Goal: Information Seeking & Learning: Learn about a topic

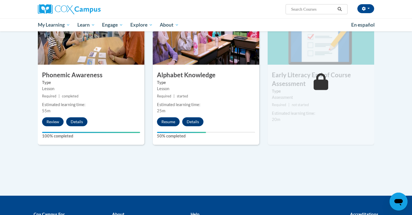
scroll to position [292, 0]
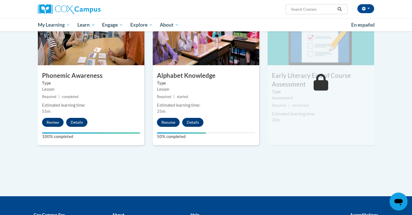
click at [176, 121] on button "Resume" at bounding box center [168, 122] width 23 height 9
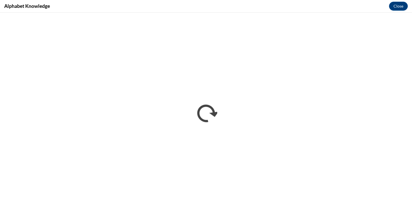
scroll to position [0, 0]
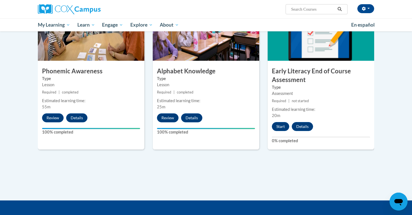
scroll to position [309, 0]
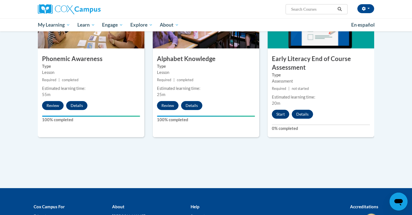
click at [282, 114] on button "Start" at bounding box center [280, 114] width 17 height 9
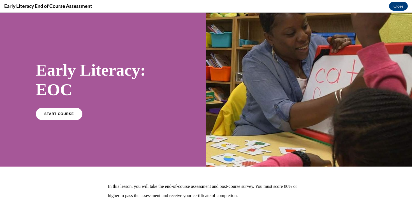
scroll to position [0, 0]
click at [66, 110] on link "START COURSE" at bounding box center [59, 113] width 49 height 13
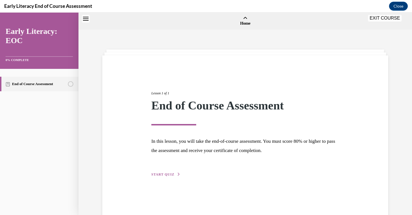
scroll to position [17, 0]
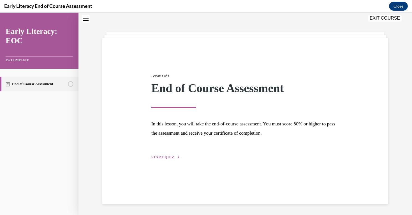
click at [160, 156] on span "START QUIZ" at bounding box center [162, 157] width 23 height 4
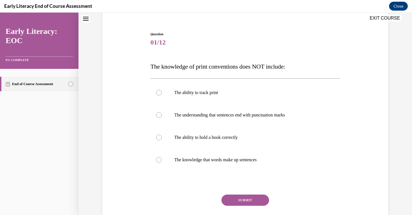
scroll to position [47, 0]
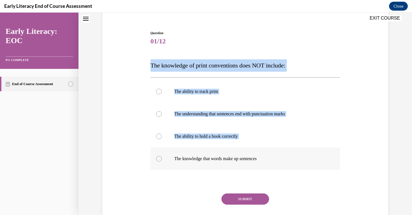
drag, startPoint x: 147, startPoint y: 64, endPoint x: 278, endPoint y: 162, distance: 163.9
click at [278, 162] on div "Question 01/12 The knowledge of print conventions does NOT include: The ability…" at bounding box center [245, 127] width 289 height 226
click at [138, 48] on div "Question 01/12 The knowledge of print conventions does NOT include: The ability…" at bounding box center [245, 127] width 289 height 226
drag, startPoint x: 150, startPoint y: 67, endPoint x: 264, endPoint y: 170, distance: 154.1
click at [264, 170] on div "Question 01/12 The knowledge of print conventions does NOT include: The ability…" at bounding box center [245, 131] width 193 height 218
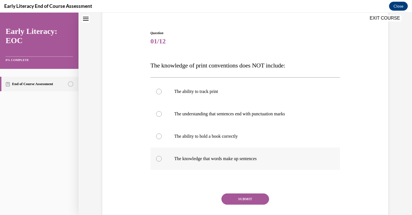
click at [290, 157] on p "The knowledge that words make up sentences" at bounding box center [250, 159] width 152 height 6
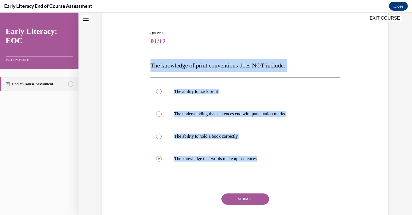
drag, startPoint x: 149, startPoint y: 64, endPoint x: 271, endPoint y: 180, distance: 169.4
click at [271, 180] on div "Question 01/12 The knowledge of print conventions does NOT include: The ability…" at bounding box center [245, 127] width 289 height 226
copy div "The knowledge of print conventions does NOT include: The ability to track print…"
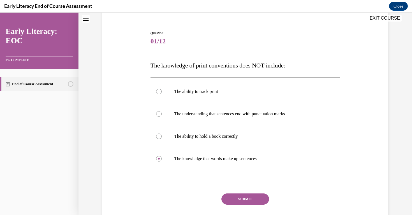
click at [137, 163] on div "Question 01/12 The knowledge of print conventions does NOT include: The ability…" at bounding box center [245, 127] width 289 height 226
click at [160, 137] on div at bounding box center [159, 137] width 6 height 6
click at [253, 196] on button "SUBMIT" at bounding box center [246, 199] width 48 height 11
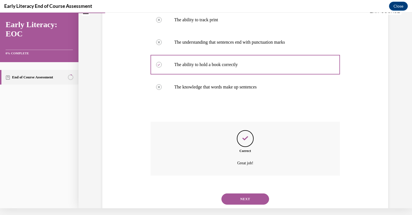
scroll to position [121, 0]
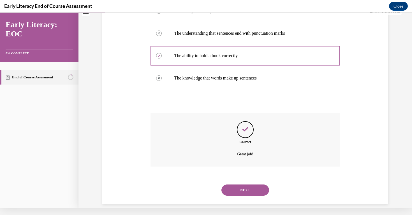
click at [252, 185] on button "NEXT" at bounding box center [246, 190] width 48 height 11
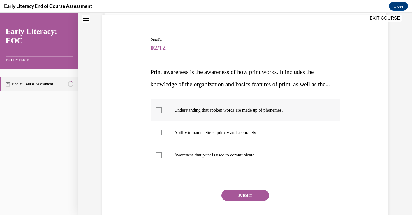
scroll to position [47, 0]
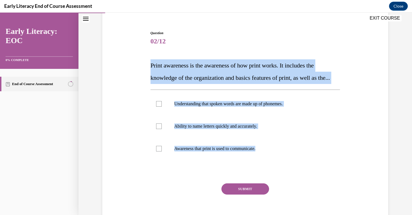
drag, startPoint x: 151, startPoint y: 67, endPoint x: 269, endPoint y: 185, distance: 166.8
click at [269, 185] on div "Question 02/12 Print awareness is the awareness of how print works. It includes…" at bounding box center [246, 130] width 190 height 199
copy div "Print awareness is the awareness of how print works. It includes the knowledge …"
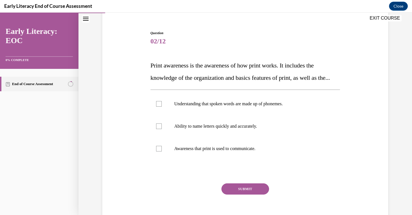
click at [309, 190] on div "Question 02/12 Print awareness is the awareness of how print works. It includes…" at bounding box center [246, 130] width 190 height 199
click at [254, 152] on p "Awareness that print is used to communicate." at bounding box center [250, 149] width 152 height 6
click at [245, 195] on button "SUBMIT" at bounding box center [246, 189] width 48 height 11
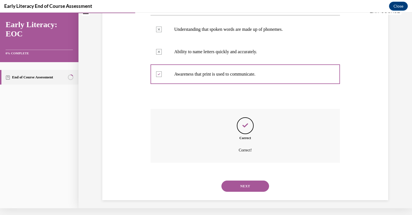
scroll to position [124, 0]
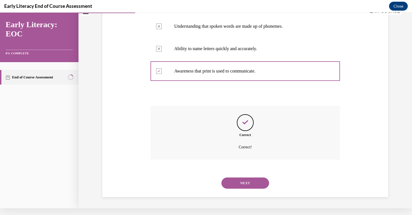
click at [253, 185] on button "NEXT" at bounding box center [246, 183] width 48 height 11
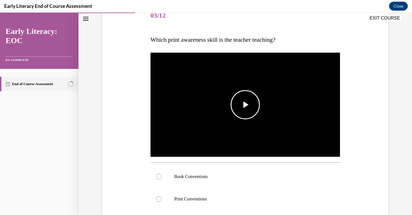
scroll to position [73, 0]
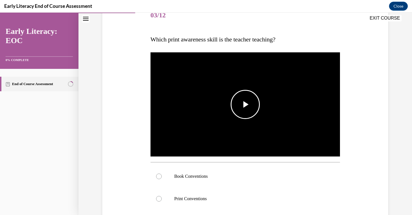
click at [245, 105] on span "Video player" at bounding box center [245, 105] width 0 height 0
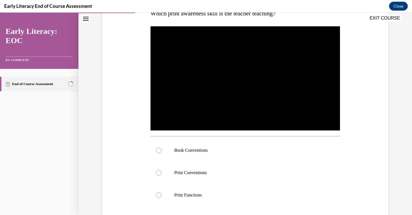
scroll to position [100, 0]
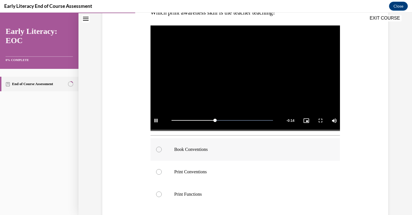
click at [160, 149] on div at bounding box center [159, 150] width 6 height 6
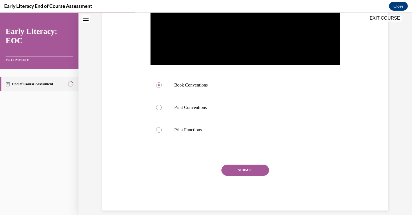
click at [250, 170] on button "SUBMIT" at bounding box center [246, 170] width 48 height 11
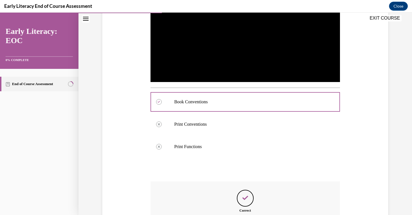
scroll to position [210, 0]
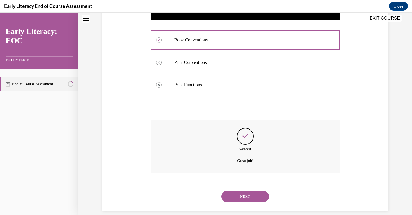
click at [245, 195] on button "NEXT" at bounding box center [246, 196] width 48 height 11
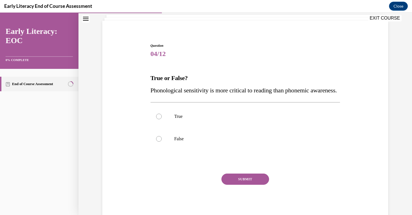
scroll to position [41, 0]
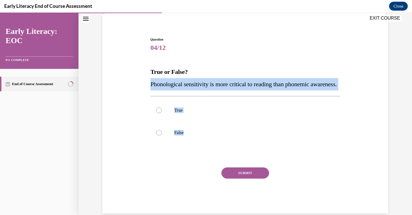
drag, startPoint x: 148, startPoint y: 86, endPoint x: 211, endPoint y: 162, distance: 98.2
click at [211, 162] on div "Question 04/12 True or False? Phonological sensitivity is more critical to read…" at bounding box center [245, 116] width 289 height 193
copy div "Phonological sensitivity is more critical to reading than phonemic awareness. T…"
click at [195, 180] on div "SUBMIT" at bounding box center [246, 182] width 190 height 28
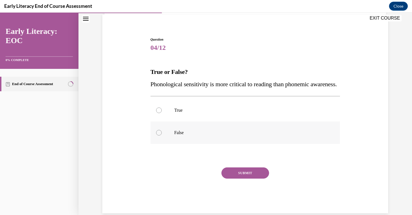
click at [180, 136] on p "False" at bounding box center [250, 133] width 152 height 6
click at [234, 179] on button "SUBMIT" at bounding box center [246, 173] width 48 height 11
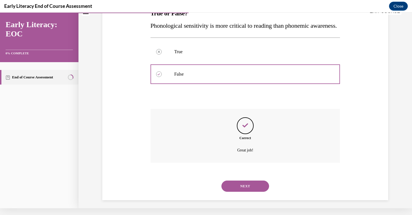
scroll to position [101, 0]
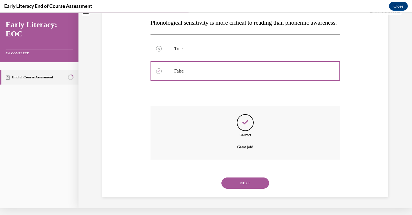
click at [252, 184] on button "NEXT" at bounding box center [246, 183] width 48 height 11
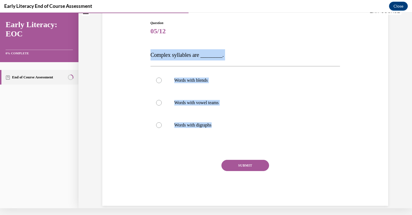
drag, startPoint x: 146, startPoint y: 54, endPoint x: 215, endPoint y: 141, distance: 111.0
click at [215, 141] on div "Question 05/12 Complex syllables are ________. Words with blends Words with vow…" at bounding box center [245, 105] width 289 height 202
copy div "Complex syllables are ________. Words with blends Words with vowel teams Words …"
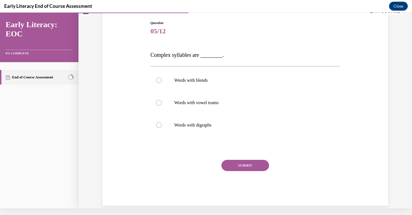
click at [152, 175] on div "SUBMIT" at bounding box center [246, 174] width 190 height 28
click at [178, 79] on p "Words with blends" at bounding box center [250, 81] width 152 height 6
click at [236, 164] on button "SUBMIT" at bounding box center [246, 165] width 48 height 11
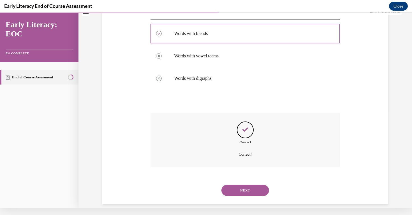
scroll to position [98, 0]
click at [251, 185] on button "NEXT" at bounding box center [246, 190] width 48 height 11
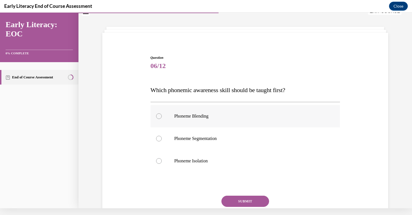
scroll to position [16, 0]
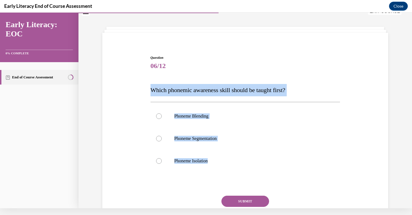
drag, startPoint x: 149, startPoint y: 90, endPoint x: 245, endPoint y: 177, distance: 129.4
click at [245, 177] on div "Question 06/12 Which phonemic awareness skill should be taught first? Phoneme B…" at bounding box center [245, 144] width 193 height 195
copy div "Which phonemic awareness skill should be taught first? Phoneme Blending Phoneme…"
click at [316, 67] on span "06/12" at bounding box center [246, 65] width 190 height 11
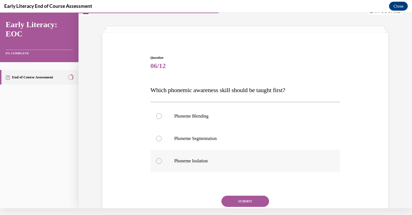
click at [200, 161] on p "Phoneme Isolation" at bounding box center [250, 161] width 152 height 6
click at [246, 200] on button "SUBMIT" at bounding box center [246, 201] width 48 height 11
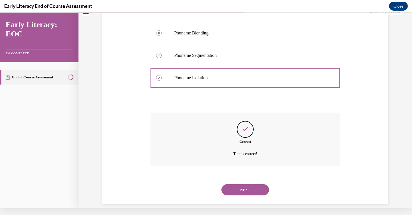
scroll to position [99, 0]
click at [259, 185] on button "NEXT" at bounding box center [246, 190] width 48 height 11
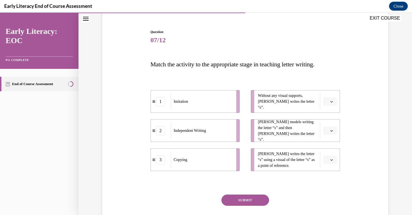
scroll to position [49, 0]
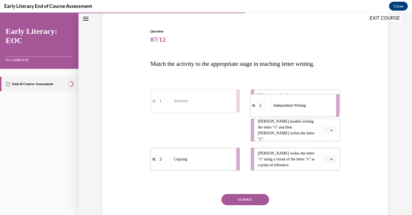
drag, startPoint x: 183, startPoint y: 135, endPoint x: 282, endPoint y: 109, distance: 103.2
click at [282, 109] on div "Independent Writing" at bounding box center [302, 105] width 62 height 17
drag, startPoint x: 208, startPoint y: 133, endPoint x: 316, endPoint y: 104, distance: 112.0
click at [316, 104] on div "Imitation" at bounding box center [310, 102] width 62 height 17
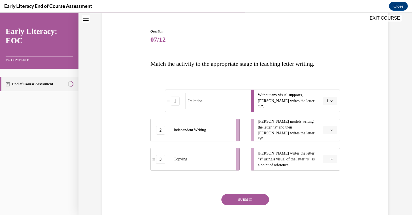
click at [217, 132] on div "Independent Writing" at bounding box center [202, 130] width 62 height 17
click at [332, 99] on span "button" at bounding box center [332, 101] width 4 height 4
click at [330, 135] on div "2" at bounding box center [328, 135] width 14 height 11
click at [334, 100] on span "button" at bounding box center [332, 101] width 4 height 4
click at [328, 124] on span "1" at bounding box center [327, 125] width 2 height 4
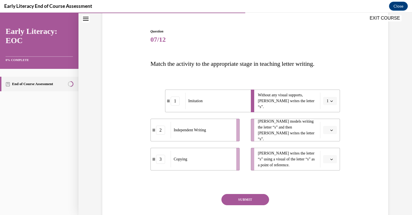
click at [333, 99] on button "1" at bounding box center [330, 101] width 14 height 8
click at [326, 133] on div "2" at bounding box center [328, 135] width 14 height 11
click at [332, 129] on icon "button" at bounding box center [331, 130] width 3 height 3
click at [330, 151] on div "1" at bounding box center [329, 153] width 14 height 11
click at [331, 158] on span "button" at bounding box center [332, 160] width 4 height 4
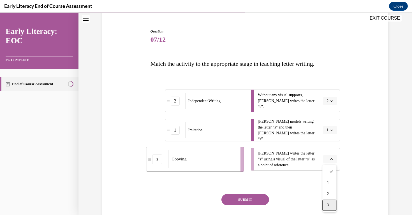
click at [332, 203] on div "3" at bounding box center [329, 205] width 14 height 11
click at [261, 201] on button "SUBMIT" at bounding box center [246, 199] width 48 height 11
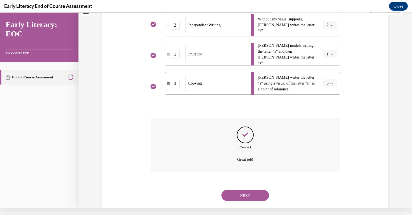
scroll to position [124, 0]
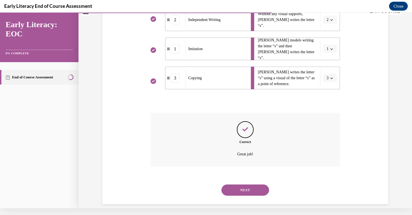
click at [262, 185] on button "NEXT" at bounding box center [246, 190] width 48 height 11
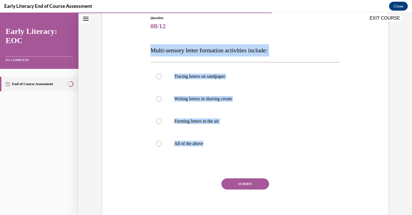
drag, startPoint x: 148, startPoint y: 50, endPoint x: 282, endPoint y: 161, distance: 174.1
click at [282, 161] on div "Question 08/12 Multi-sensory letter formation activities include: Tracing lette…" at bounding box center [245, 112] width 289 height 226
copy div "Multi-sensory letter formation activities include: Tracing letters on sandpaper…"
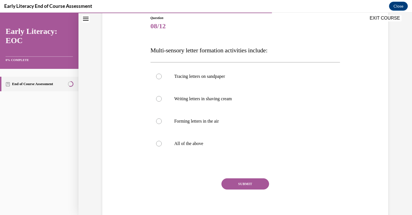
click at [188, 174] on div "Question 08/12 Multi-sensory letter formation activities include: Tracing lette…" at bounding box center [246, 119] width 190 height 209
click at [190, 146] on p "All of the above" at bounding box center [250, 144] width 152 height 6
click at [236, 181] on button "SUBMIT" at bounding box center [246, 184] width 48 height 11
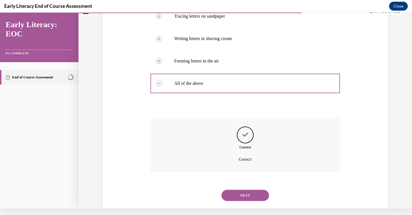
scroll to position [121, 0]
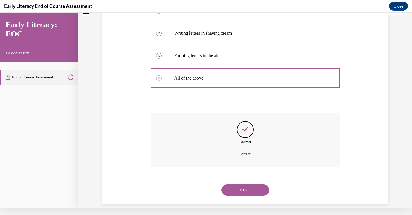
click at [256, 185] on button "NEXT" at bounding box center [246, 190] width 48 height 11
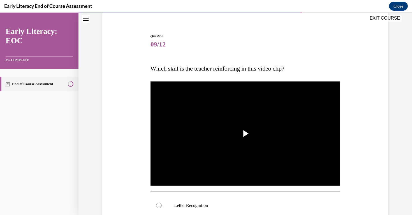
scroll to position [45, 0]
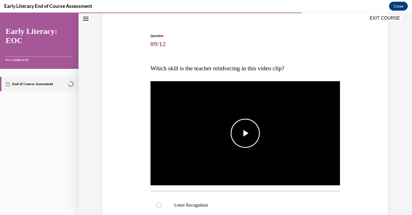
click at [268, 135] on img "Video player" at bounding box center [246, 133] width 190 height 107
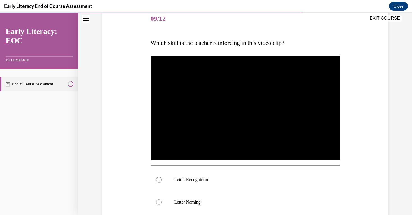
scroll to position [91, 0]
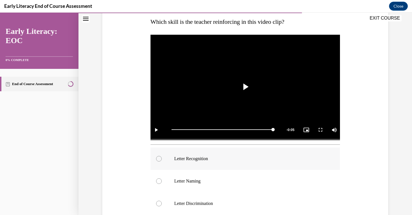
click at [209, 158] on p "Letter Recognition" at bounding box center [250, 159] width 152 height 6
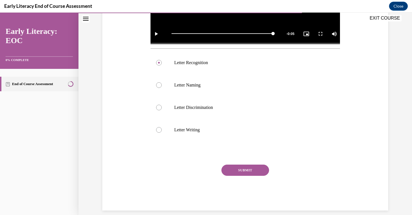
click at [245, 169] on button "SUBMIT" at bounding box center [246, 170] width 48 height 11
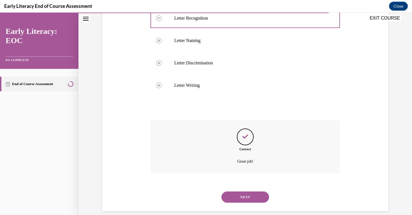
scroll to position [232, 0]
click at [257, 191] on button "NEXT" at bounding box center [246, 196] width 48 height 11
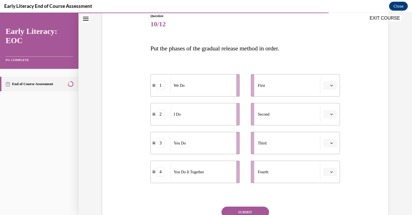
scroll to position [65, 0]
click at [330, 84] on span "button" at bounding box center [332, 85] width 4 height 4
click at [330, 120] on div "2" at bounding box center [329, 119] width 14 height 11
click at [335, 113] on button "button" at bounding box center [330, 114] width 14 height 8
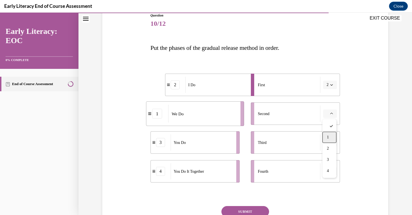
click at [326, 135] on div "1" at bounding box center [329, 137] width 14 height 11
click at [331, 172] on icon "button" at bounding box center [332, 171] width 3 height 1
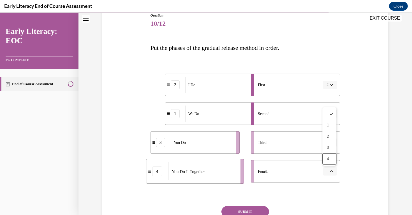
click at [361, 157] on div "Question 10/12 Put the phases of the gradual release method in order. 2 I Do 1 …" at bounding box center [245, 124] width 289 height 256
click at [330, 170] on span "button" at bounding box center [332, 172] width 4 height 4
click at [329, 149] on span "3" at bounding box center [328, 148] width 2 height 4
click at [334, 173] on button "3" at bounding box center [330, 171] width 14 height 8
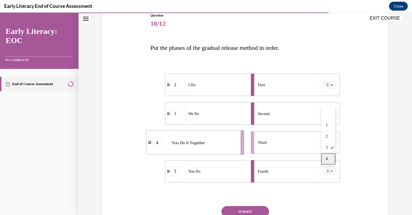
click at [325, 157] on div "4" at bounding box center [328, 159] width 14 height 11
click at [333, 170] on icon "button" at bounding box center [331, 171] width 3 height 3
click at [329, 147] on div "3" at bounding box center [328, 147] width 14 height 11
click at [330, 143] on span "button" at bounding box center [332, 143] width 4 height 4
click at [333, 198] on div "4" at bounding box center [329, 200] width 14 height 11
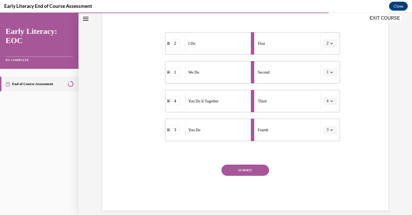
click at [256, 170] on button "SUBMIT" at bounding box center [246, 170] width 48 height 11
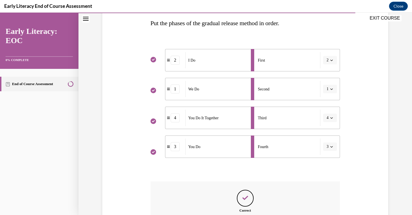
scroll to position [152, 0]
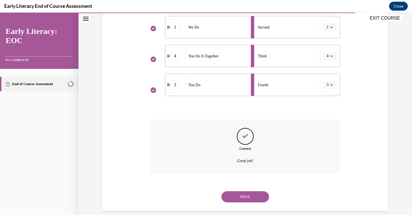
click at [250, 192] on button "NEXT" at bounding box center [246, 197] width 48 height 11
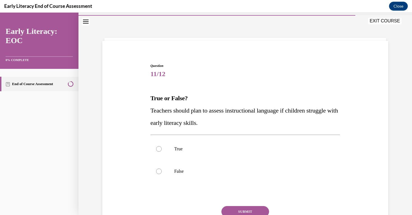
scroll to position [15, 0]
click at [176, 147] on p "True" at bounding box center [250, 149] width 152 height 6
click at [243, 208] on button "SUBMIT" at bounding box center [246, 211] width 48 height 11
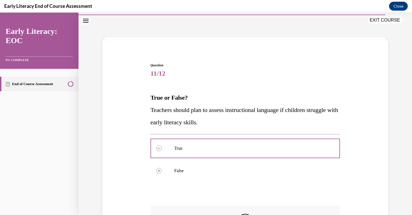
scroll to position [7, 0]
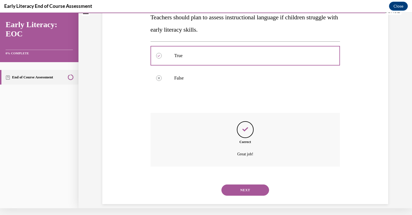
click at [257, 185] on button "NEXT" at bounding box center [246, 190] width 48 height 11
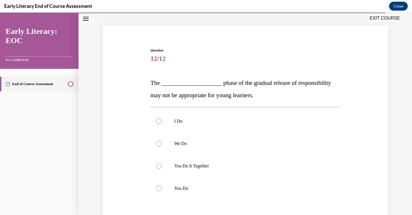
scroll to position [38, 0]
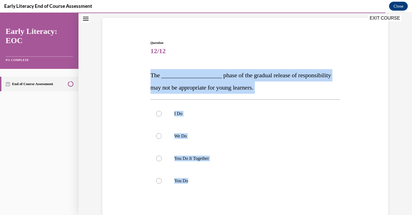
drag, startPoint x: 149, startPoint y: 75, endPoint x: 305, endPoint y: 198, distance: 198.7
click at [305, 198] on div "Question 12/12 The ____________________ phase of the gradual release of respons…" at bounding box center [245, 147] width 193 height 230
copy div "The ____________________ phase of the gradual release of responsibility may not…"
click at [351, 139] on div "Question 12/12 The ____________________ phase of the gradual release of respons…" at bounding box center [245, 143] width 289 height 238
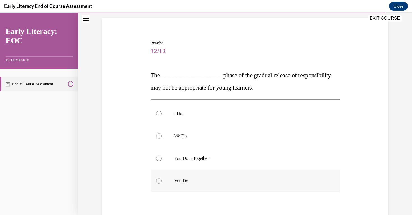
click at [188, 183] on p "You Do" at bounding box center [250, 181] width 152 height 6
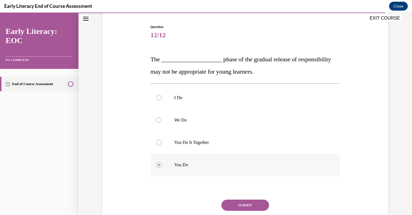
scroll to position [89, 0]
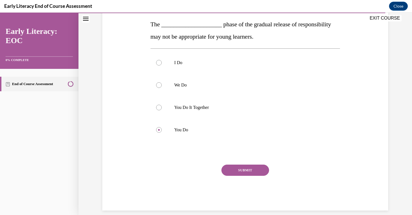
click at [241, 171] on button "SUBMIT" at bounding box center [246, 170] width 48 height 11
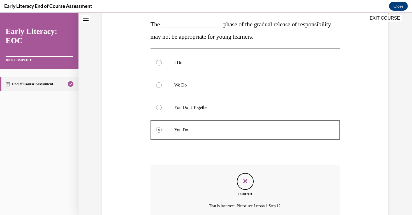
scroll to position [134, 0]
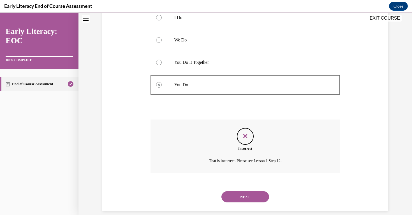
click at [257, 192] on button "NEXT" at bounding box center [246, 197] width 48 height 11
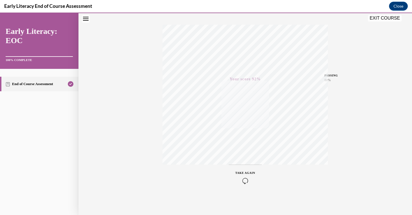
scroll to position [85, 0]
click at [387, 17] on button "EXIT COURSE" at bounding box center [385, 18] width 34 height 7
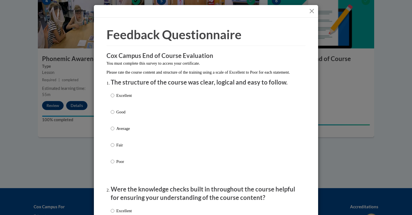
click at [124, 99] on p "Excellent" at bounding box center [123, 96] width 15 height 6
click at [114, 99] on input "Excellent" at bounding box center [113, 96] width 4 height 6
radio input "true"
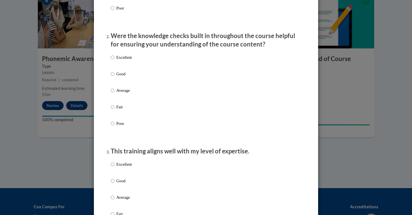
scroll to position [156, 0]
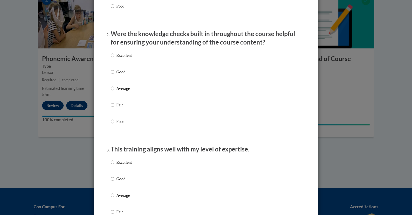
click at [130, 59] on p "Excellent" at bounding box center [123, 55] width 15 height 6
click at [114, 59] on input "Excellent" at bounding box center [113, 55] width 4 height 6
radio input "true"
click at [128, 164] on p "Excellent" at bounding box center [123, 163] width 15 height 6
click at [114, 164] on input "Excellent" at bounding box center [113, 163] width 4 height 6
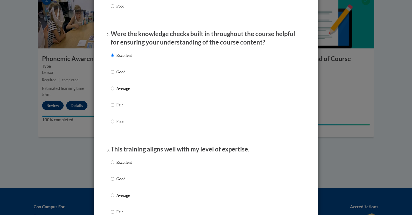
radio input "true"
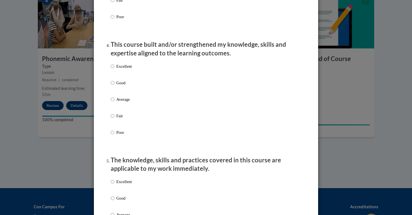
scroll to position [368, 0]
click at [124, 68] on p "Excellent" at bounding box center [123, 66] width 15 height 6
click at [114, 68] on input "Excellent" at bounding box center [113, 66] width 4 height 6
radio input "true"
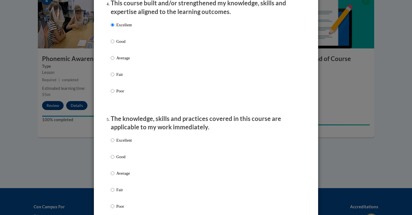
scroll to position [414, 0]
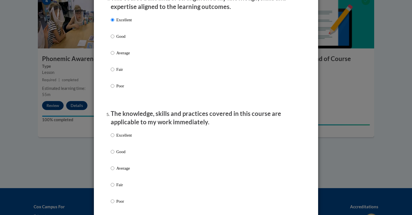
click at [127, 137] on p "Excellent" at bounding box center [123, 135] width 15 height 6
click at [114, 137] on input "Excellent" at bounding box center [113, 135] width 4 height 6
radio input "true"
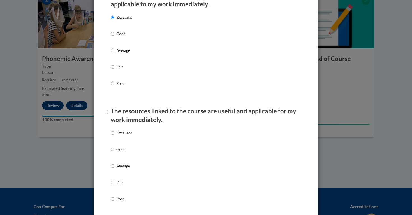
scroll to position [533, 0]
click at [131, 134] on p "Excellent" at bounding box center [123, 133] width 15 height 6
click at [114, 134] on input "Excellent" at bounding box center [113, 133] width 4 height 6
radio input "true"
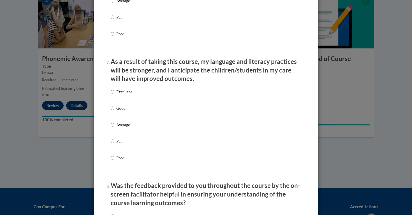
scroll to position [698, 0]
click at [125, 93] on p "Excellent" at bounding box center [123, 92] width 15 height 6
click at [114, 93] on input "Excellent" at bounding box center [113, 92] width 4 height 6
radio input "true"
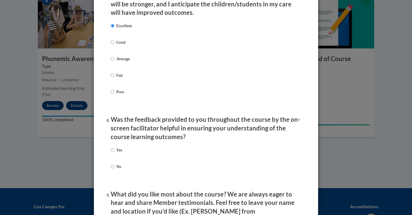
scroll to position [766, 0]
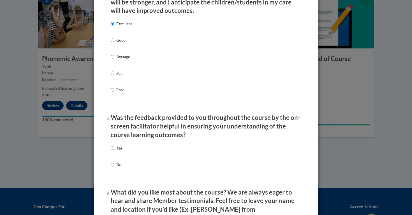
click at [116, 148] on label "Yes" at bounding box center [116, 152] width 11 height 15
click at [114, 148] on input "Yes" at bounding box center [113, 148] width 4 height 6
radio input "true"
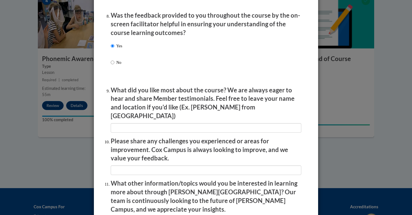
scroll to position [869, 0]
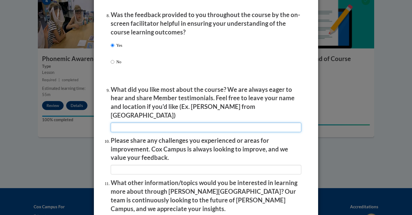
click at [238, 123] on input "textbox" at bounding box center [206, 128] width 191 height 10
click at [227, 123] on input "textbox" at bounding box center [206, 128] width 191 height 10
click at [200, 123] on input "textbox" at bounding box center [206, 128] width 191 height 10
type input "I enjoyed the tall, short, tail."
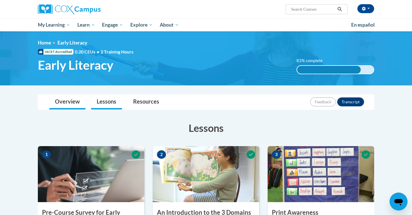
click at [65, 97] on link "Overview" at bounding box center [67, 102] width 36 height 15
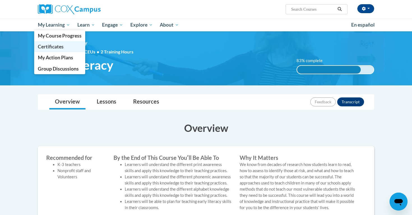
click at [54, 47] on span "Certificates" at bounding box center [51, 47] width 26 height 6
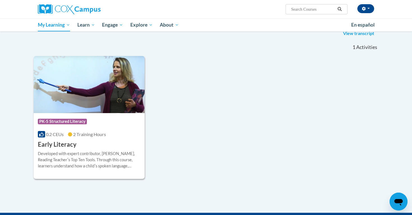
scroll to position [79, 0]
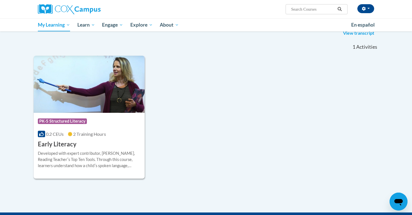
click at [398, 203] on icon "Open messaging window" at bounding box center [399, 202] width 8 height 7
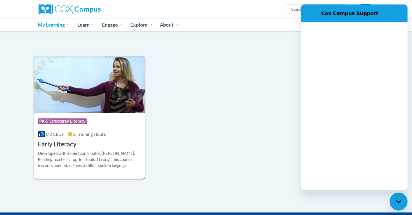
scroll to position [0, 0]
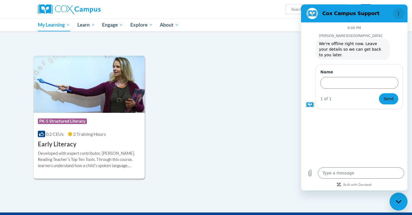
click at [402, 15] on button "Options menu" at bounding box center [398, 13] width 11 height 11
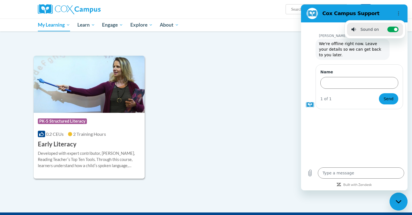
click at [272, 75] on div "Course Category: PK-5 Structured Literacy 0.2 CEUs 2 Training Hours COURSE Earl…" at bounding box center [206, 117] width 345 height 123
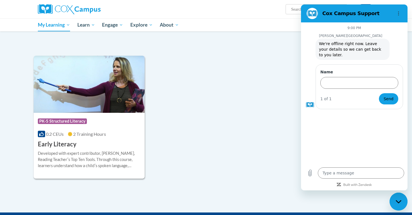
click at [272, 75] on div "Course Category: PK-5 Structured Literacy 0.2 CEUs 2 Training Hours COURSE Earl…" at bounding box center [206, 117] width 345 height 123
click at [399, 205] on div "Close messaging window" at bounding box center [398, 201] width 17 height 17
type textarea "x"
